Goal: Transaction & Acquisition: Obtain resource

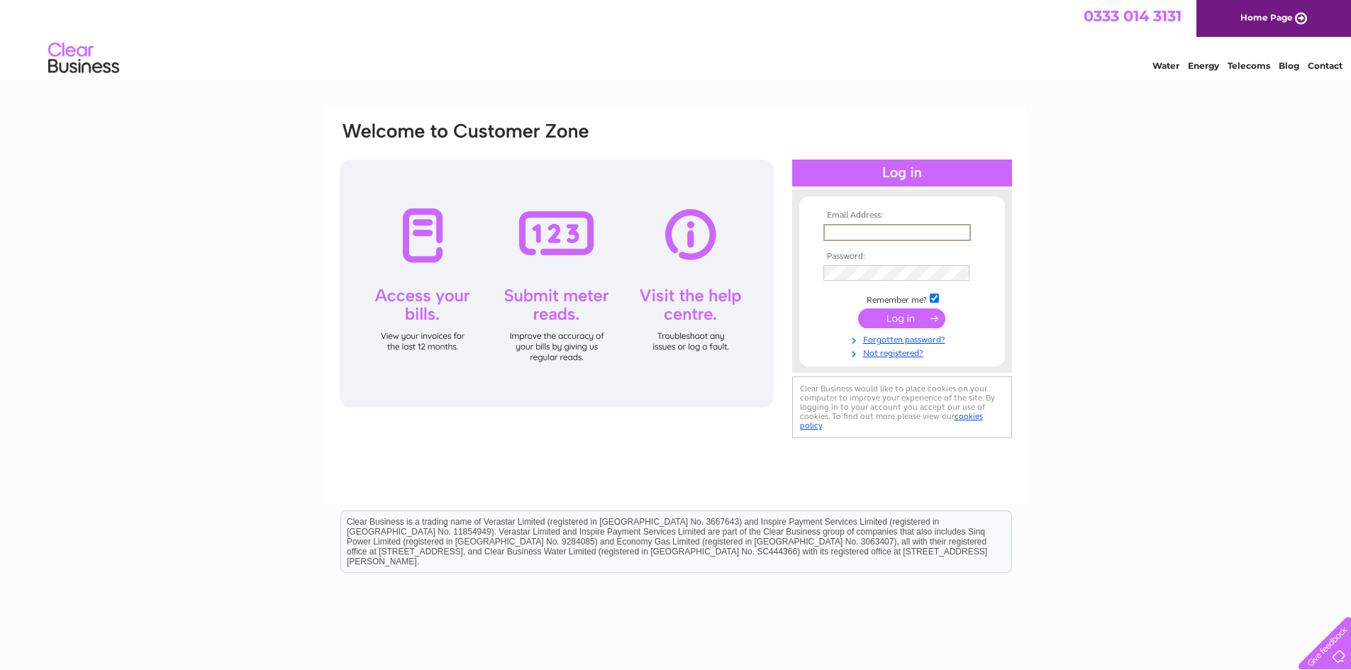
click at [841, 231] on input "text" at bounding box center [896, 232] width 147 height 17
type input "lhiggins@eis.org.uk"
click at [873, 313] on input "submit" at bounding box center [901, 317] width 87 height 20
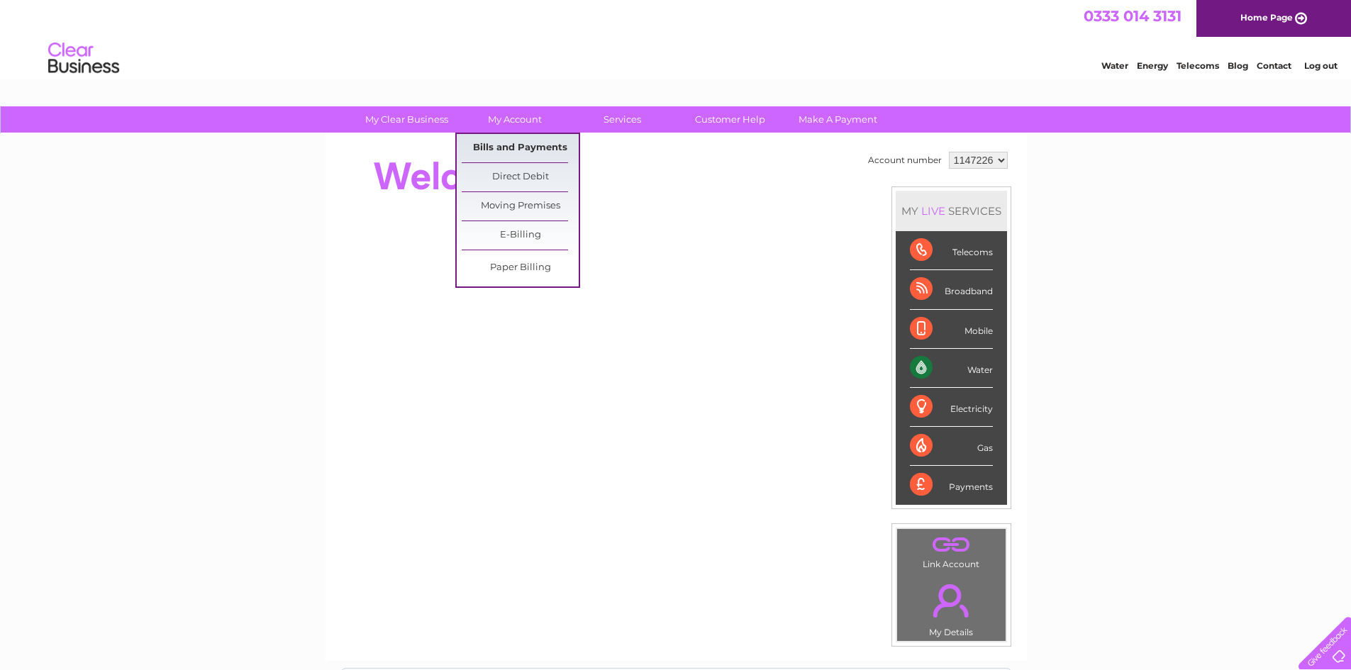
click at [504, 140] on link "Bills and Payments" at bounding box center [520, 148] width 117 height 28
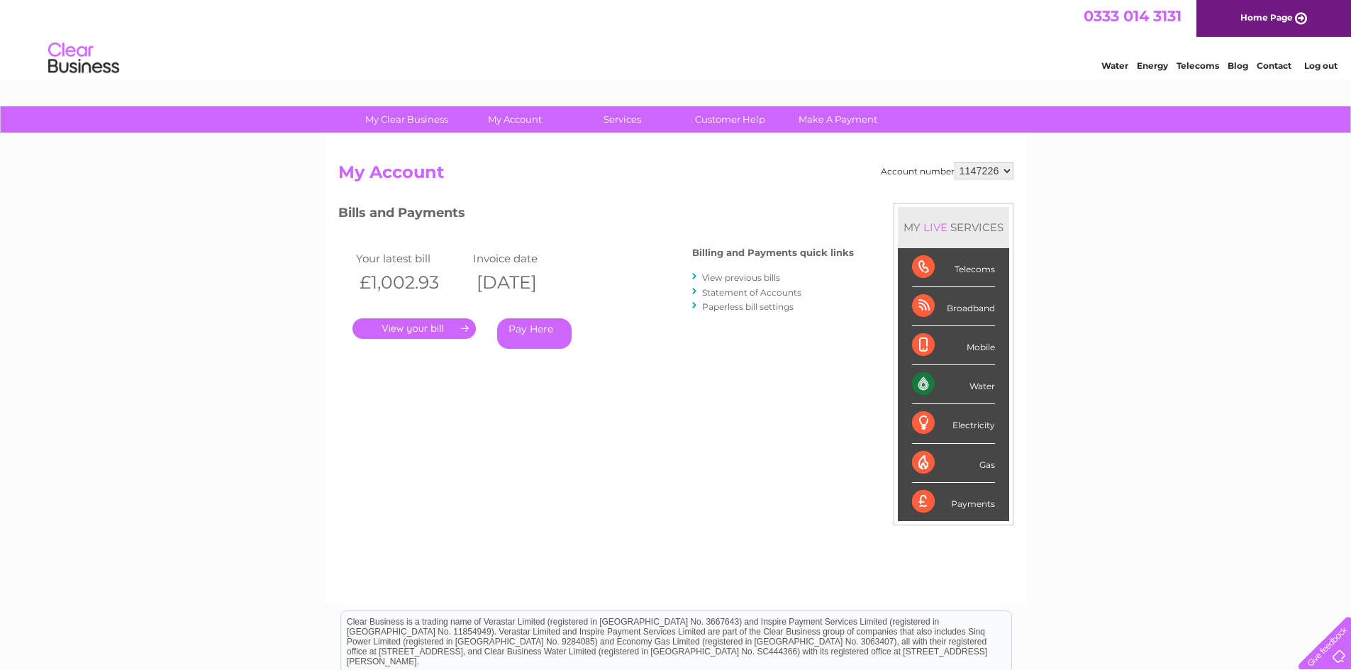
click at [452, 320] on link "." at bounding box center [413, 328] width 123 height 21
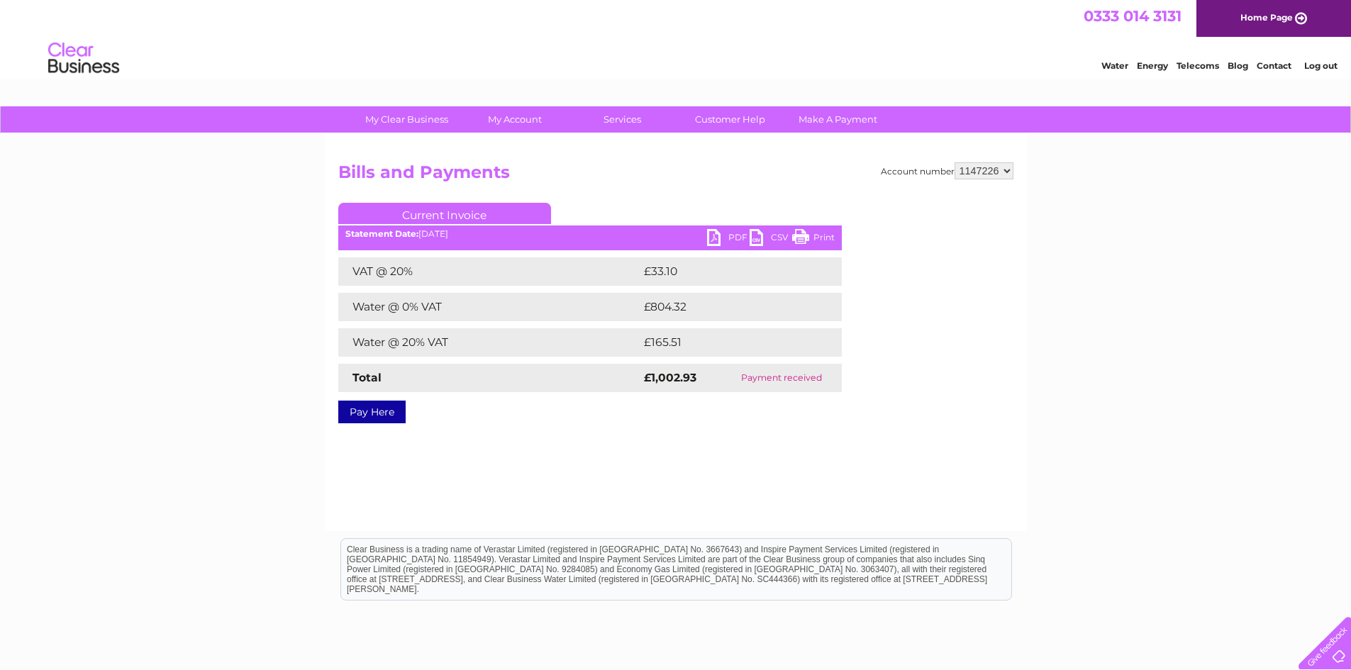
click at [733, 237] on link "PDF" at bounding box center [728, 239] width 43 height 21
click at [1320, 63] on link "Log out" at bounding box center [1320, 65] width 33 height 11
